Goal: Task Accomplishment & Management: Manage account settings

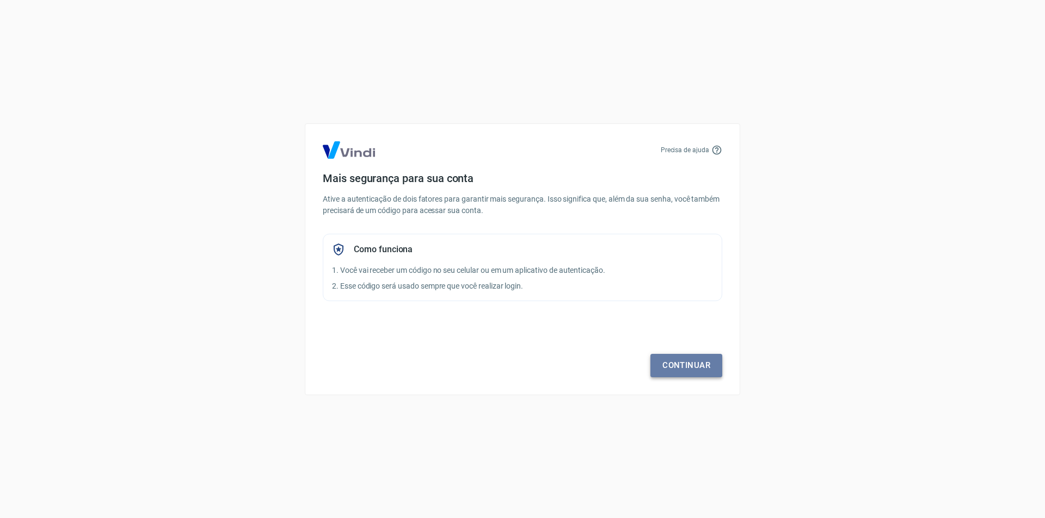
click at [696, 363] on link "Continuar" at bounding box center [686, 365] width 72 height 23
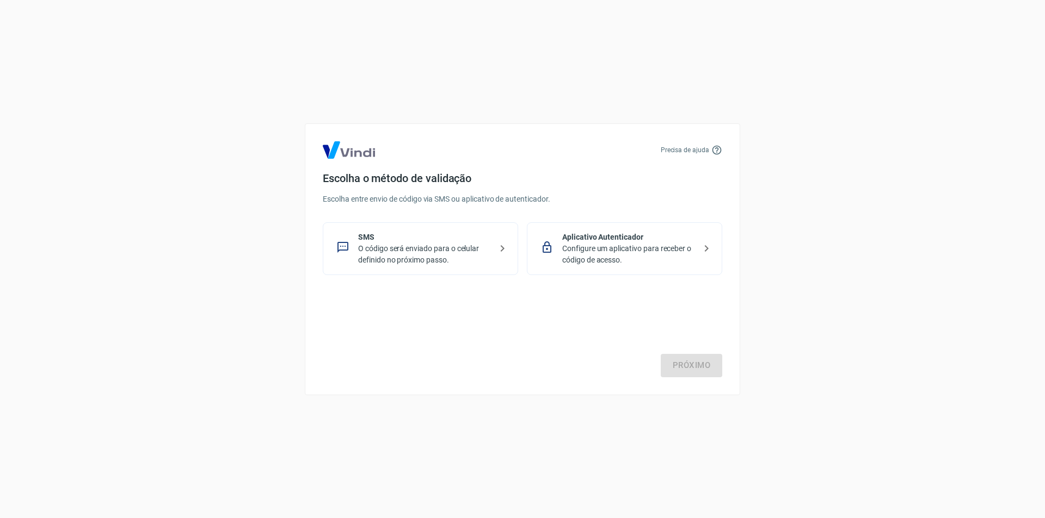
click at [407, 250] on p "O código será enviado para o celular definido no próximo passo." at bounding box center [424, 254] width 133 height 23
click at [701, 365] on link "Próximo" at bounding box center [690, 365] width 61 height 23
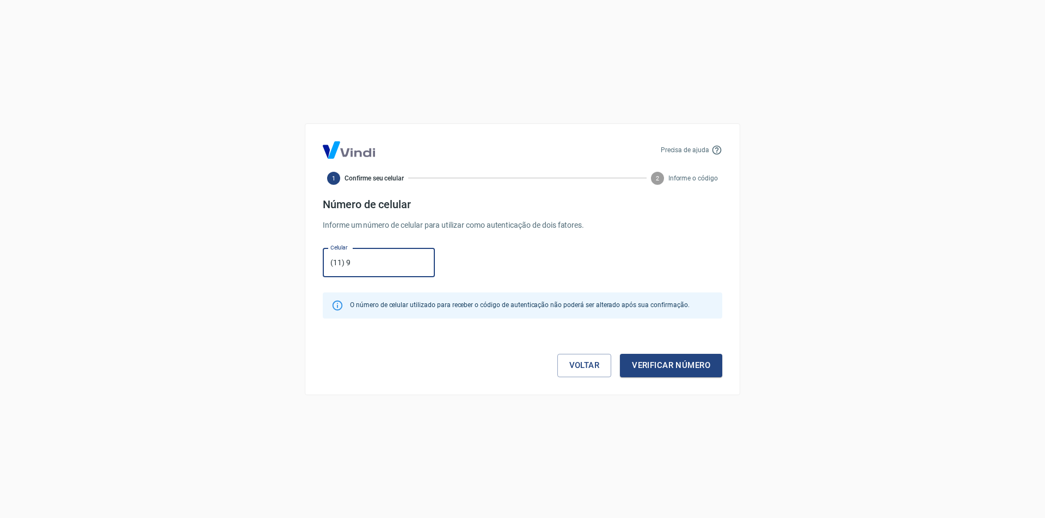
type input "[PHONE_NUMBER]"
click at [647, 368] on button "Verificar número" at bounding box center [671, 365] width 102 height 23
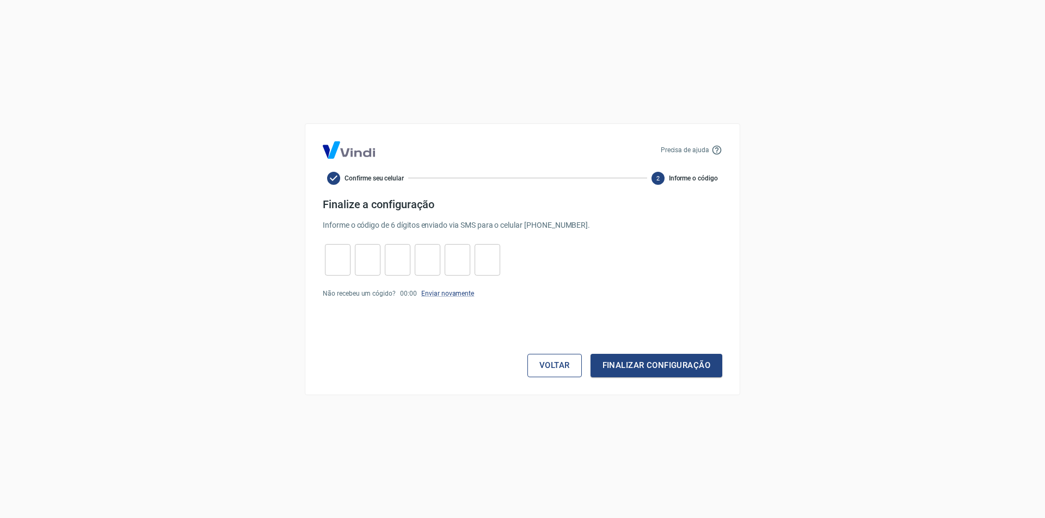
click at [538, 363] on button "Voltar" at bounding box center [554, 365] width 54 height 23
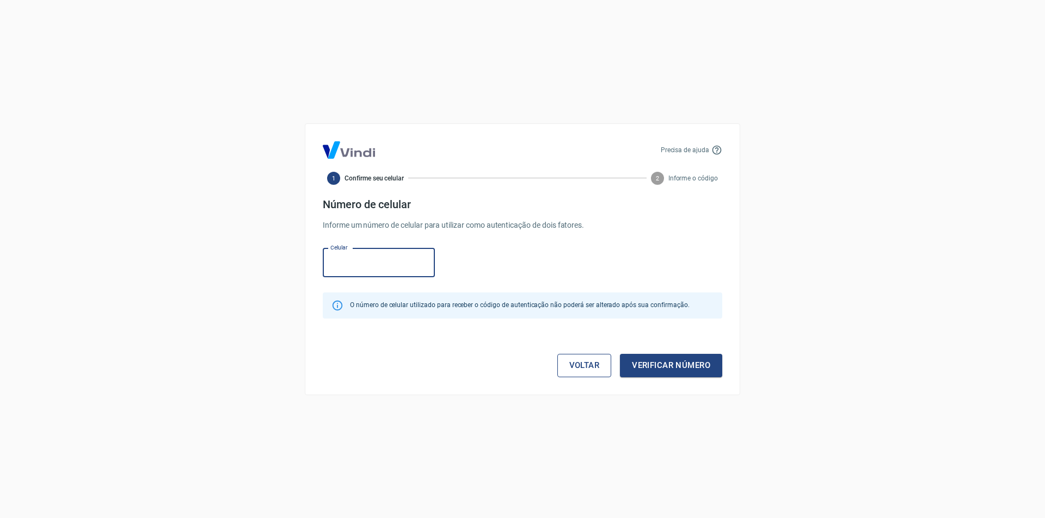
click at [579, 374] on link "Voltar" at bounding box center [584, 365] width 54 height 23
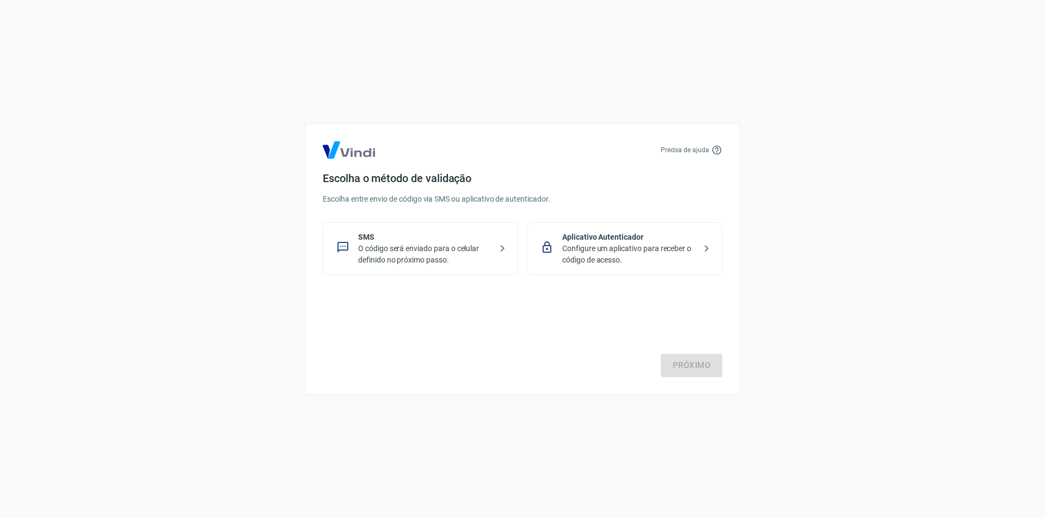
click at [656, 249] on p "Configure um aplicativo para receber o código de acesso." at bounding box center [628, 254] width 133 height 23
click at [695, 360] on link "Próximo" at bounding box center [690, 365] width 61 height 23
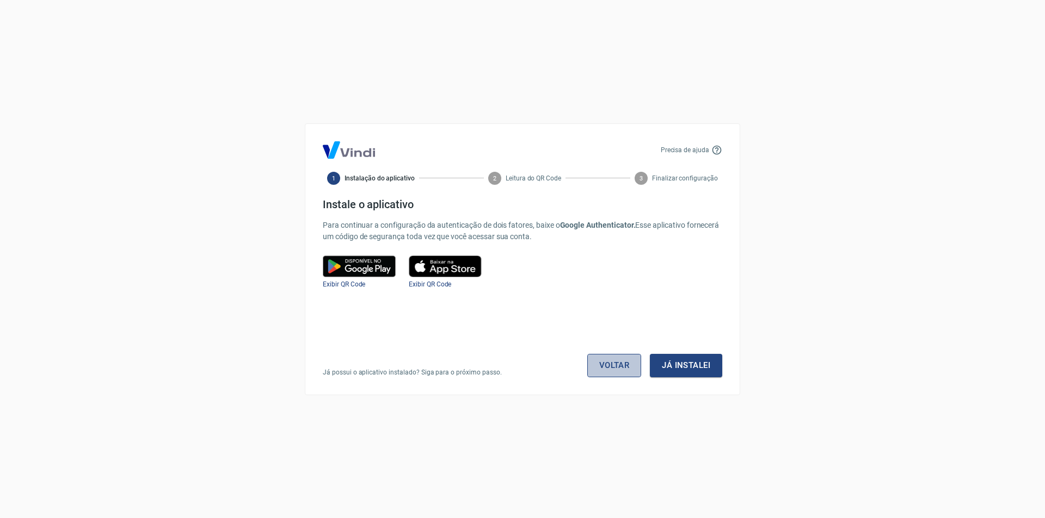
click at [607, 367] on link "Voltar" at bounding box center [614, 365] width 54 height 23
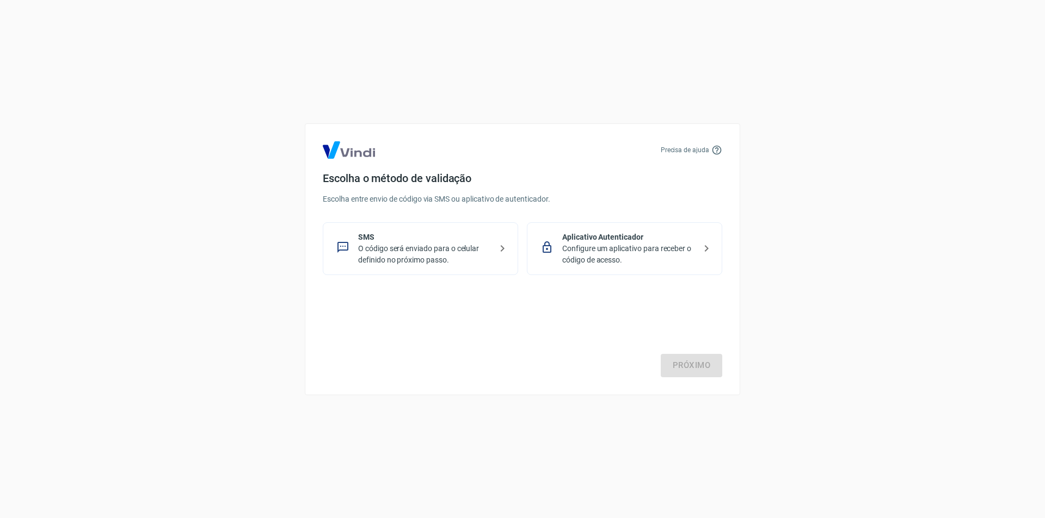
click at [459, 249] on p "O código será enviado para o celular definido no próximo passo." at bounding box center [424, 254] width 133 height 23
click at [708, 372] on link "Próximo" at bounding box center [690, 365] width 61 height 23
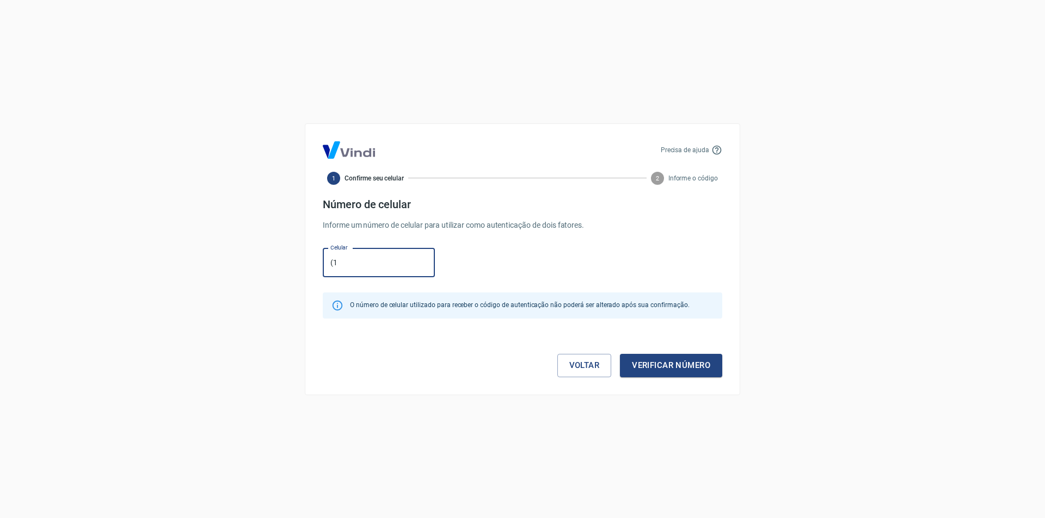
type input "[PHONE_NUMBER]"
click at [648, 370] on button "Verificar número" at bounding box center [671, 365] width 102 height 23
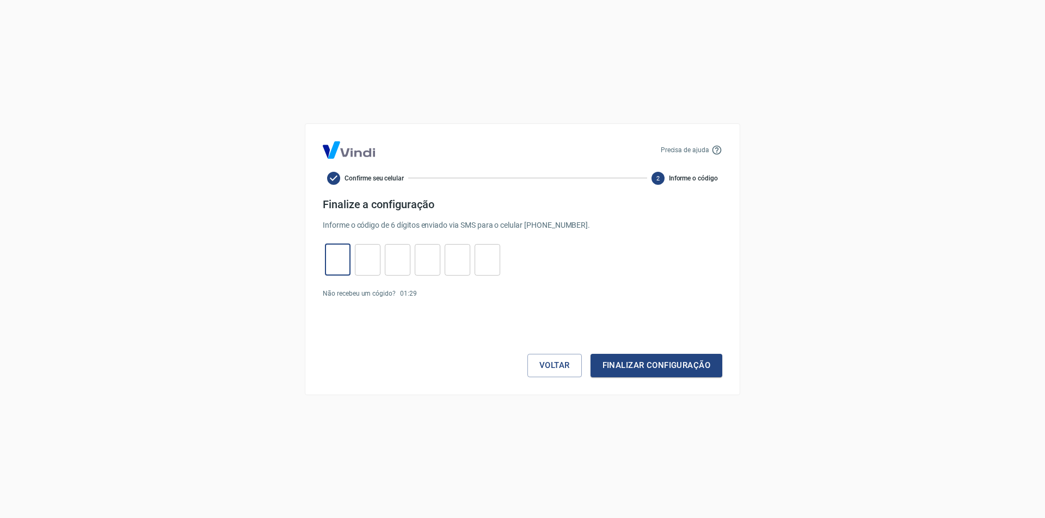
click at [332, 251] on input "tel" at bounding box center [338, 259] width 26 height 23
type input "7"
type input "4"
type input "0"
type input "4"
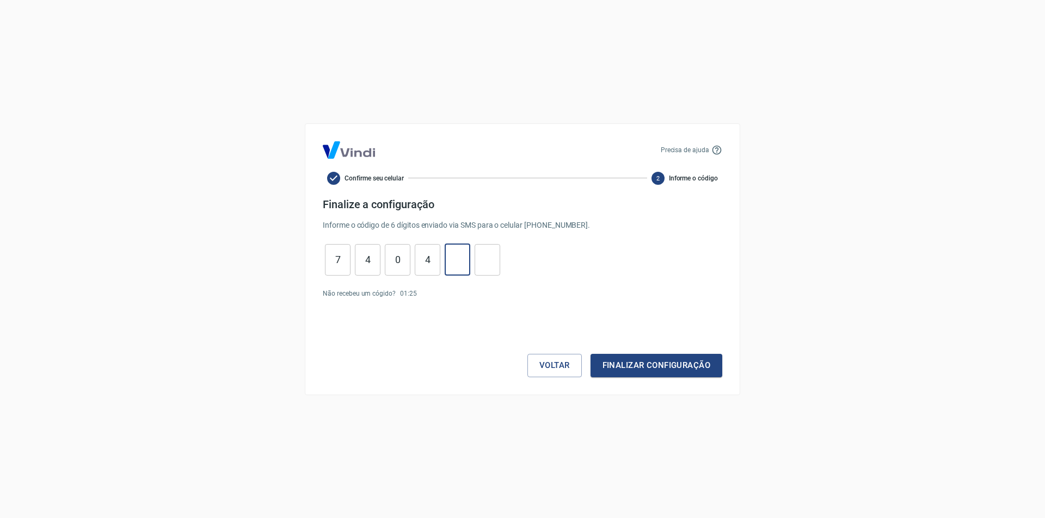
type input "9"
type input "5"
click at [590, 354] on button "Finalizar configuração" at bounding box center [656, 365] width 132 height 23
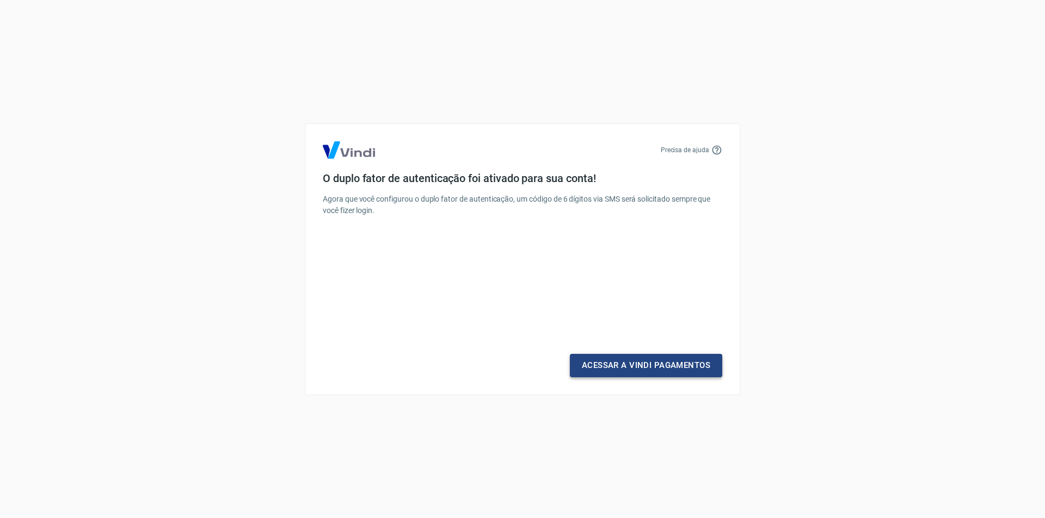
click at [617, 366] on link "Acessar a Vindi Pagamentos" at bounding box center [646, 365] width 152 height 23
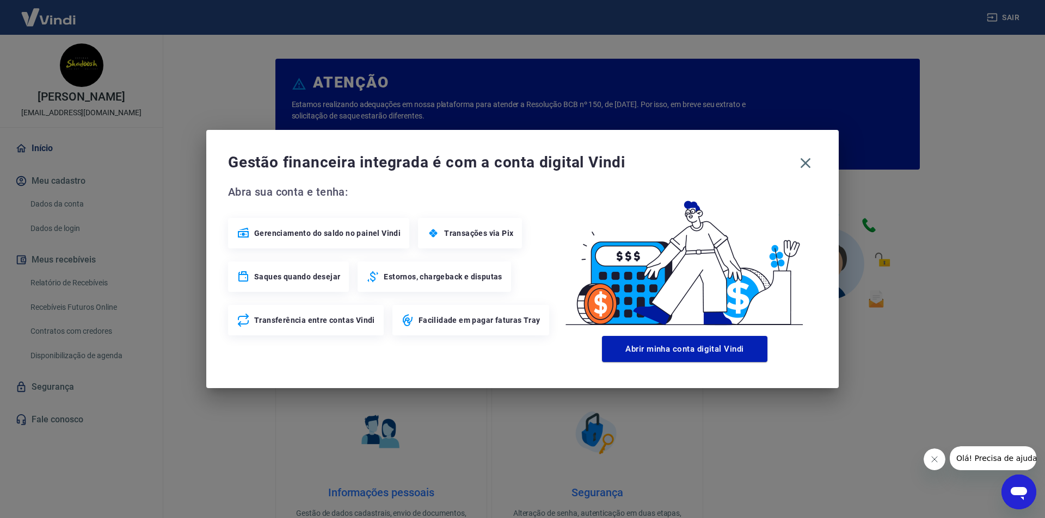
click at [465, 274] on span "Estornos, chargeback e disputas" at bounding box center [443, 276] width 118 height 11
click at [808, 163] on icon "button" at bounding box center [804, 163] width 17 height 17
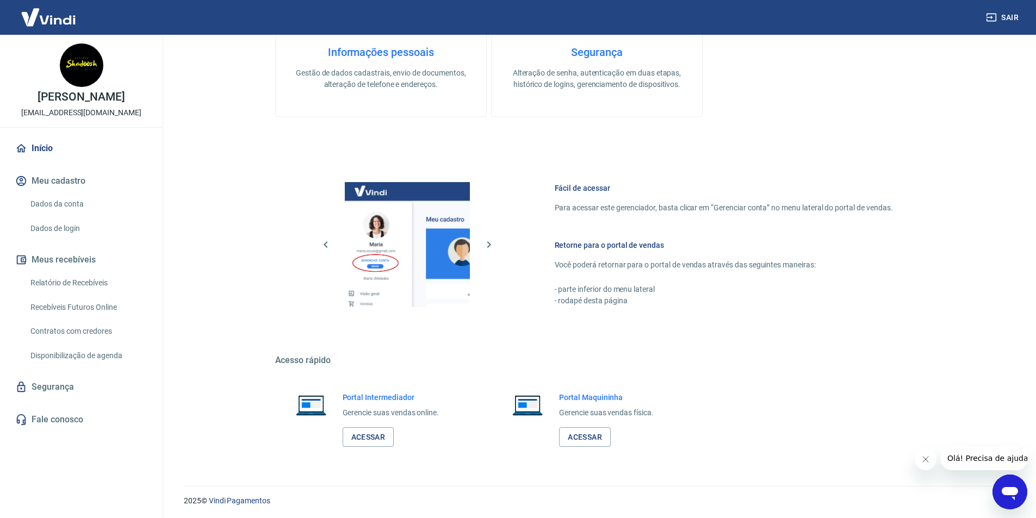
scroll to position [442, 0]
click at [360, 438] on link "Acessar" at bounding box center [369, 436] width 52 height 20
click at [57, 150] on link "Início" at bounding box center [81, 149] width 137 height 24
click at [376, 434] on link "Acessar" at bounding box center [369, 436] width 52 height 20
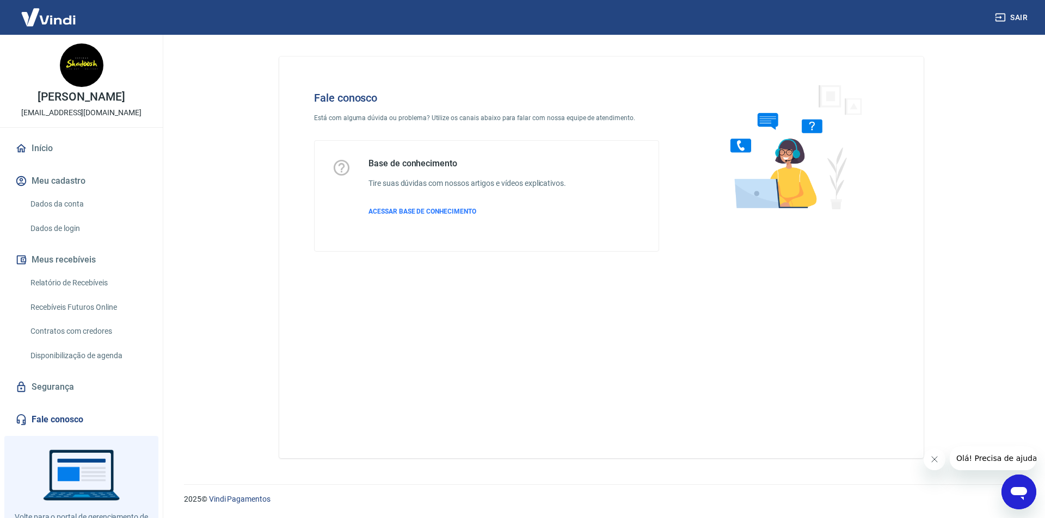
click at [99, 149] on link "Início" at bounding box center [81, 149] width 137 height 24
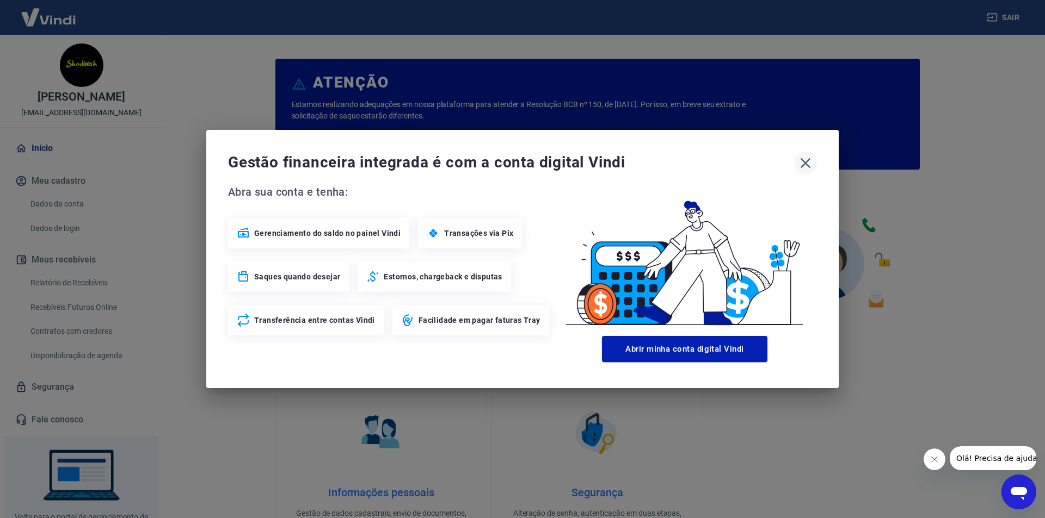
click at [805, 164] on icon "button" at bounding box center [805, 163] width 10 height 10
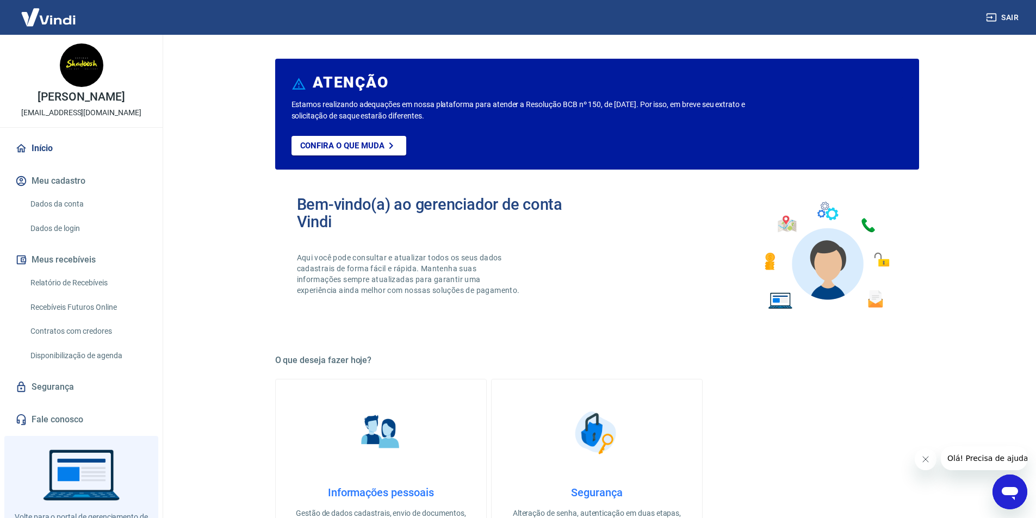
drag, startPoint x: 1014, startPoint y: 15, endPoint x: 1008, endPoint y: 20, distance: 7.4
click at [1014, 15] on button "Sair" at bounding box center [1003, 18] width 39 height 20
